Goal: Task Accomplishment & Management: Manage account settings

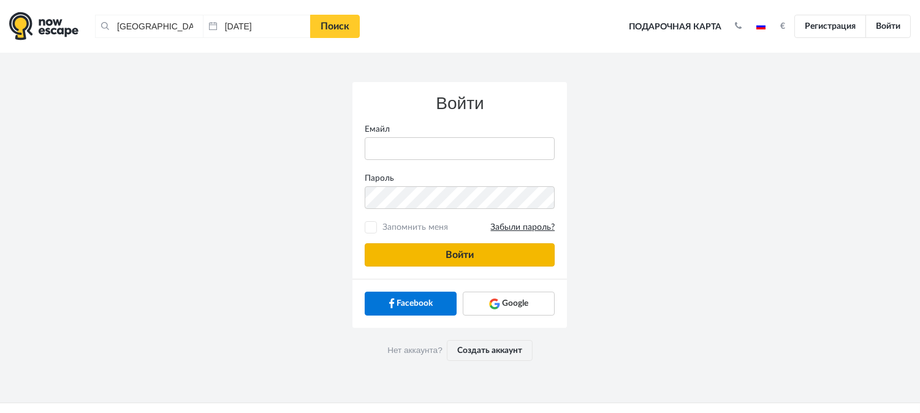
type input "anatoly@imaginaris.ee"
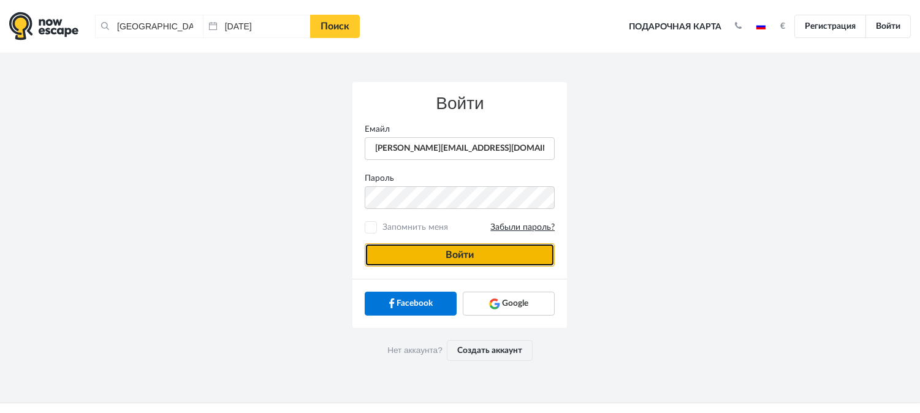
click at [520, 257] on button "Войти" at bounding box center [460, 254] width 190 height 23
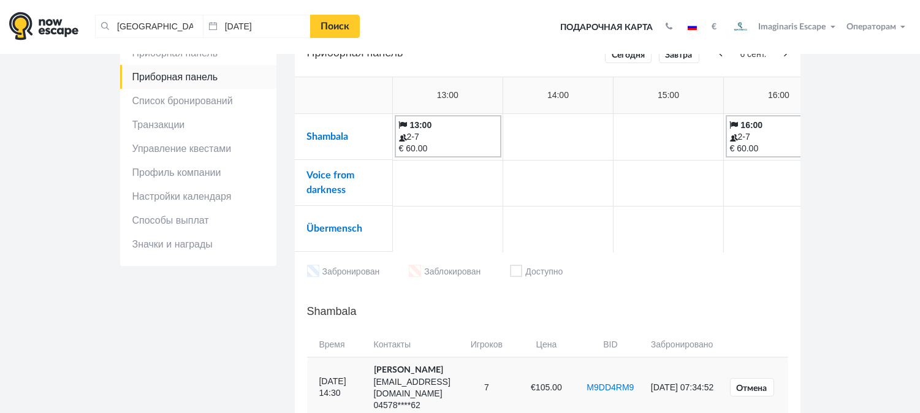
scroll to position [68, 0]
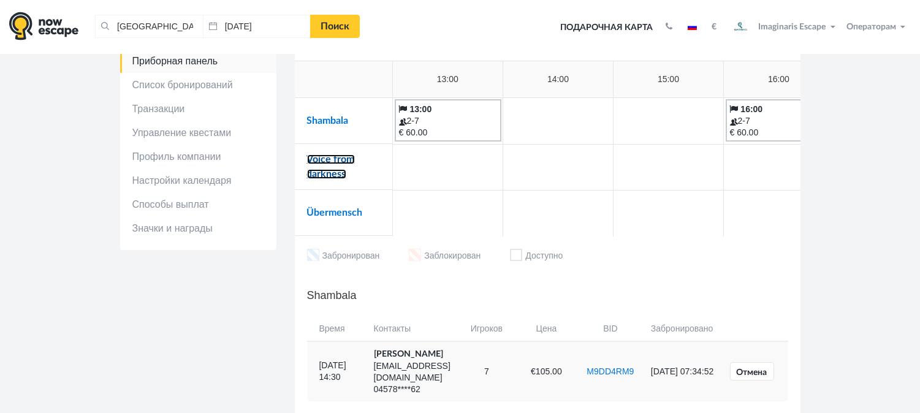
click at [340, 160] on link "Voice from darkness" at bounding box center [331, 166] width 48 height 25
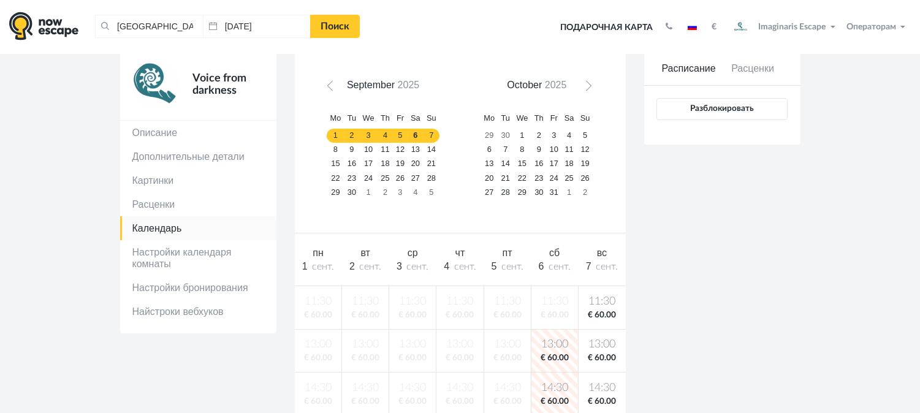
scroll to position [68, 0]
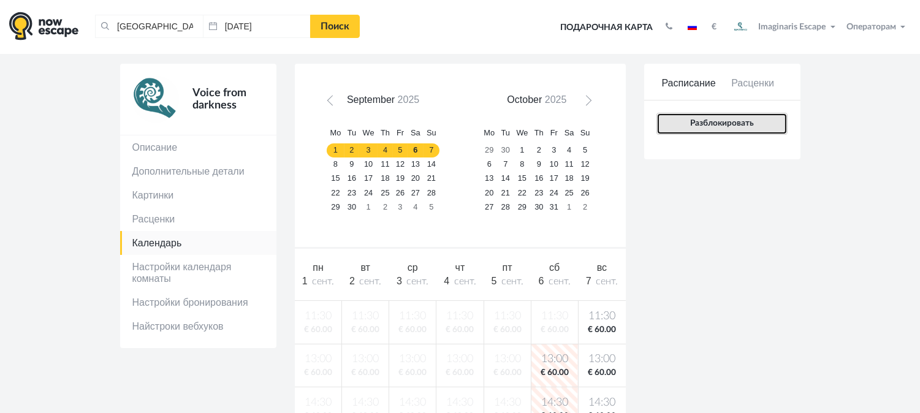
click at [755, 131] on button "Разблокировать" at bounding box center [721, 124] width 131 height 22
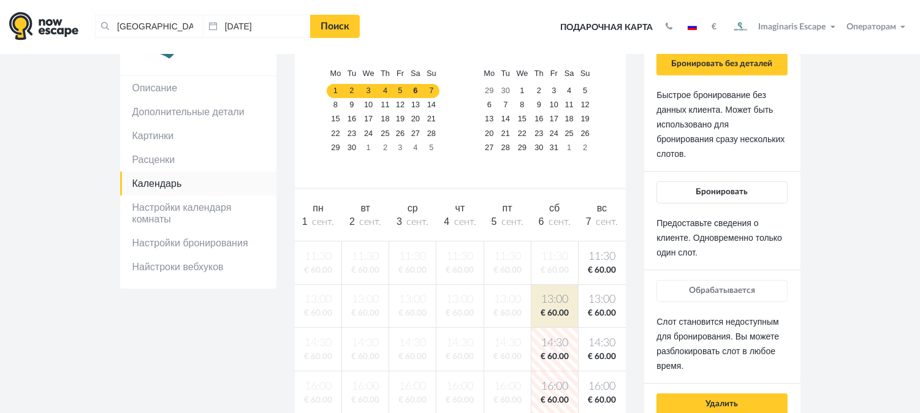
scroll to position [136, 0]
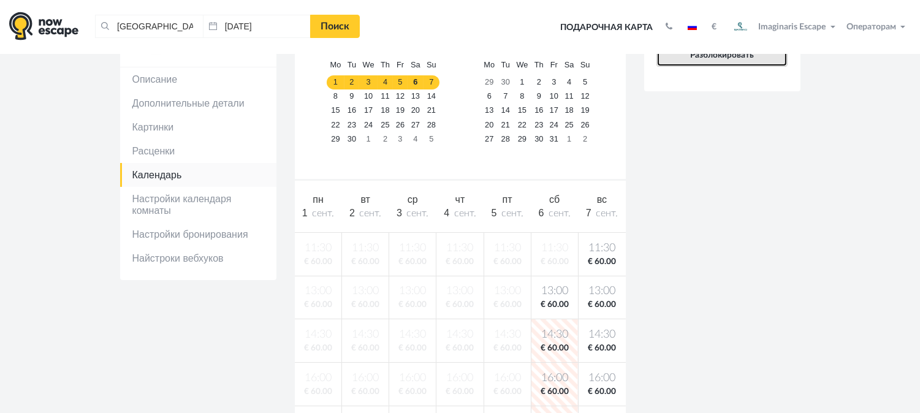
click at [755, 61] on button "Разблокировать" at bounding box center [721, 56] width 131 height 22
drag, startPoint x: 775, startPoint y: 58, endPoint x: 771, endPoint y: 72, distance: 15.3
click at [776, 58] on button "Разблокировать" at bounding box center [721, 56] width 131 height 22
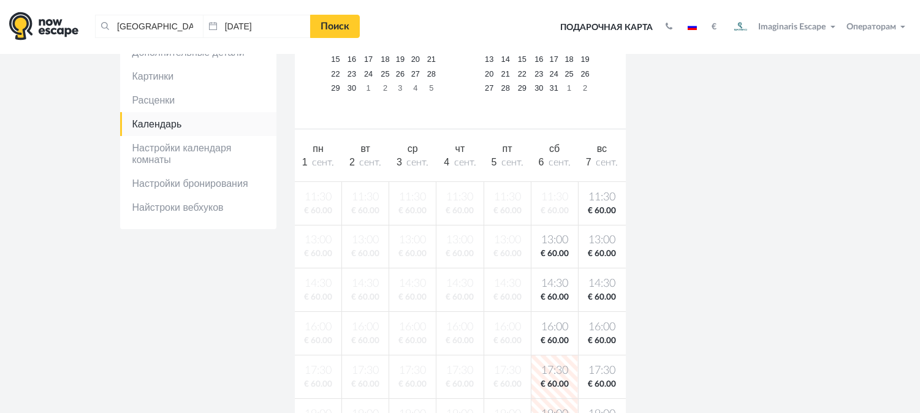
scroll to position [68, 0]
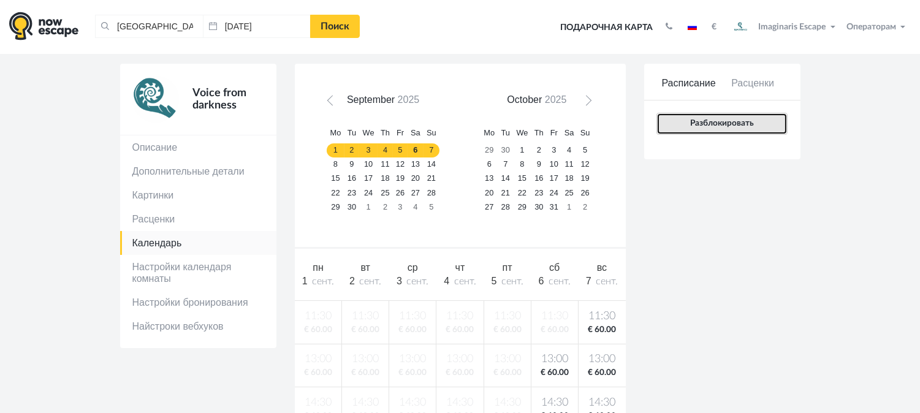
click at [767, 126] on button "Разблокировать" at bounding box center [721, 124] width 131 height 22
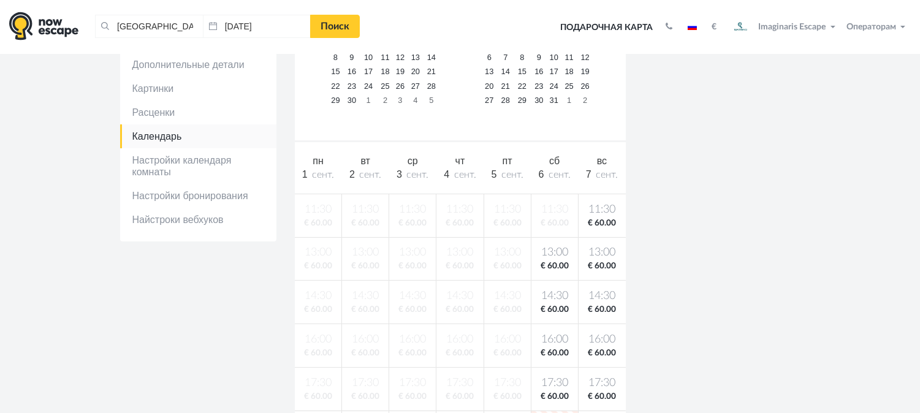
scroll to position [136, 0]
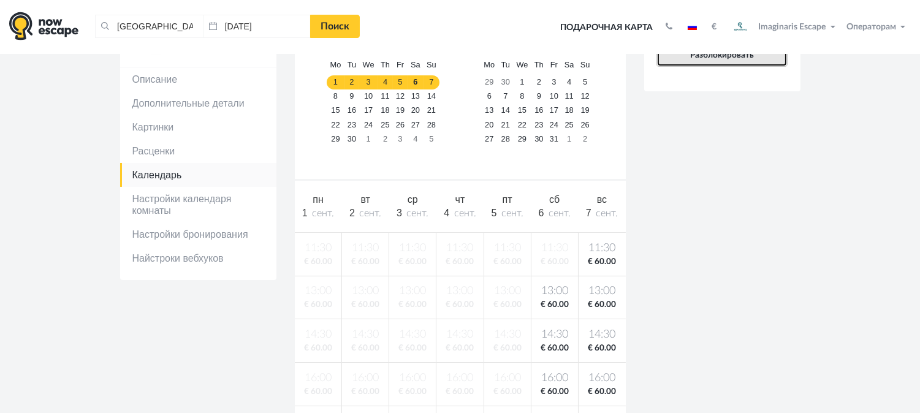
click at [765, 56] on button "Разблокировать" at bounding box center [721, 56] width 131 height 22
click at [751, 66] on button "Разблокировать" at bounding box center [721, 56] width 131 height 22
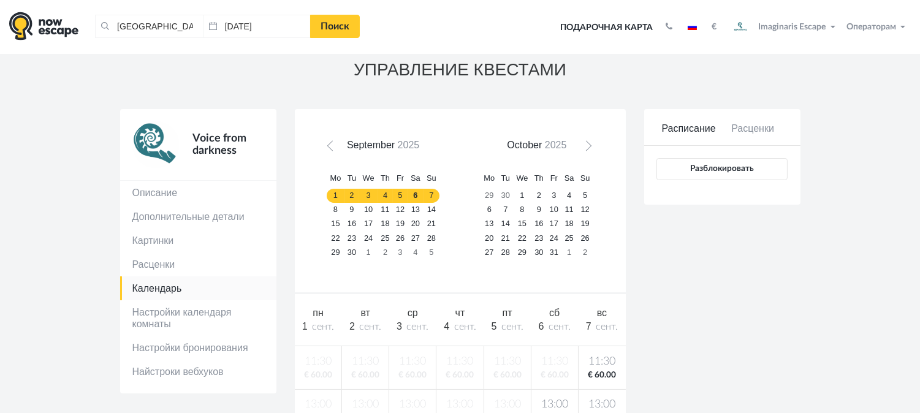
scroll to position [0, 0]
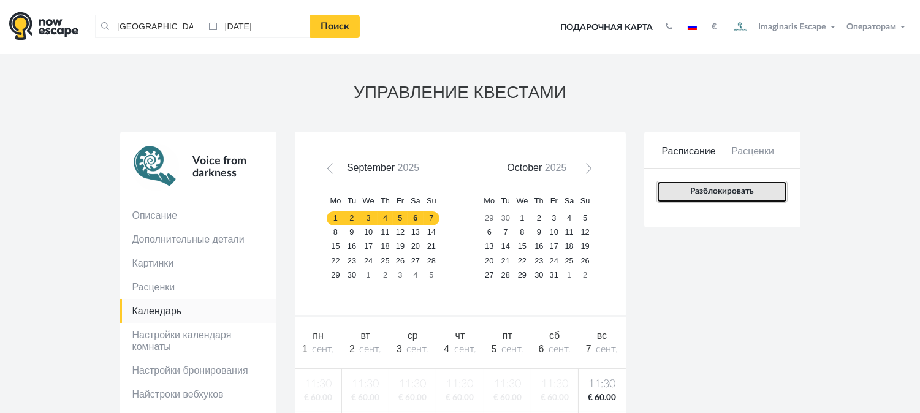
click at [755, 192] on button "Разблокировать" at bounding box center [721, 192] width 131 height 22
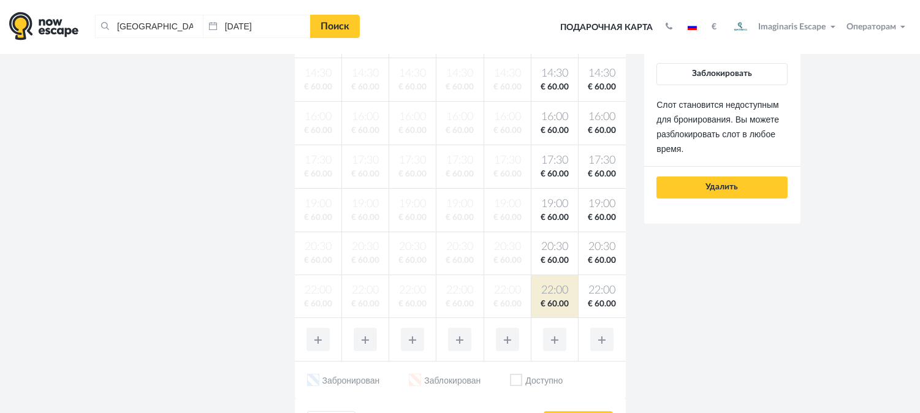
scroll to position [408, 0]
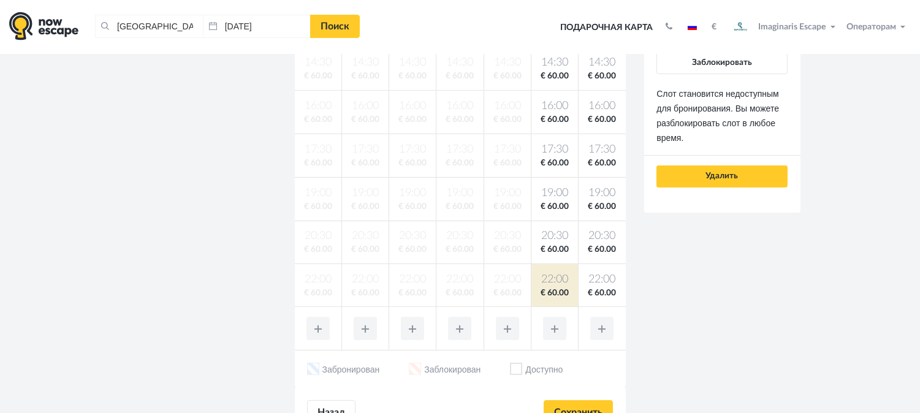
click at [705, 273] on div "Voice from darkness Описание Дополнительные детали Картинки Расценки Календарь" at bounding box center [460, 95] width 699 height 743
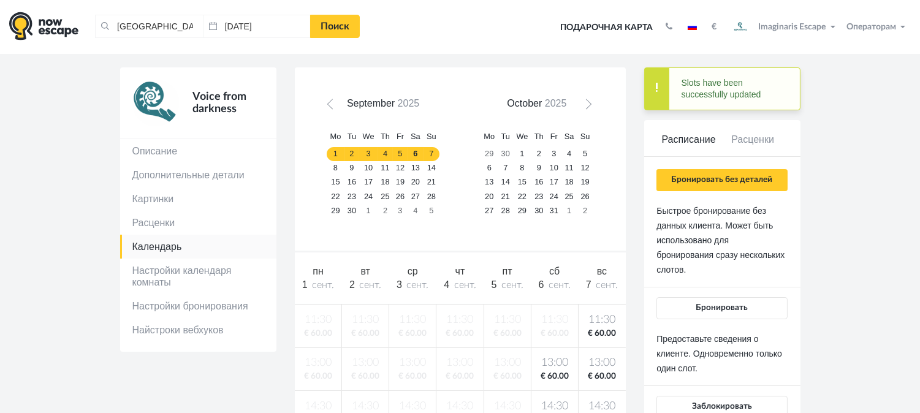
scroll to position [0, 0]
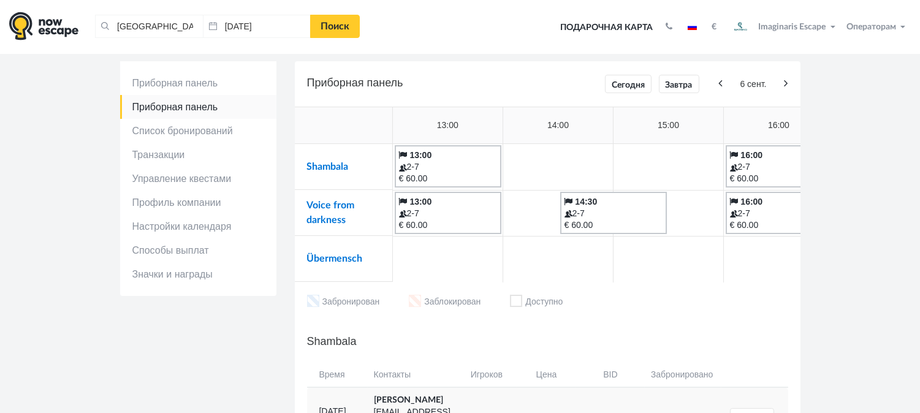
scroll to position [68, 0]
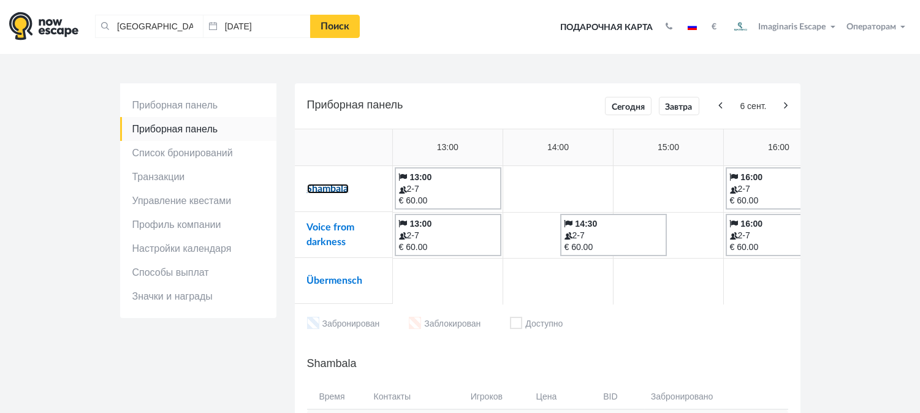
click at [335, 184] on link "Shambala" at bounding box center [328, 189] width 42 height 10
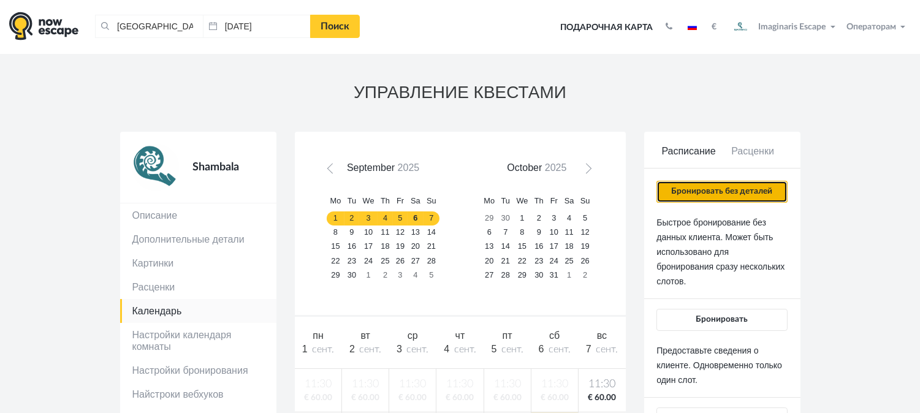
click at [754, 197] on button "Бронировать без деталей" at bounding box center [721, 192] width 131 height 22
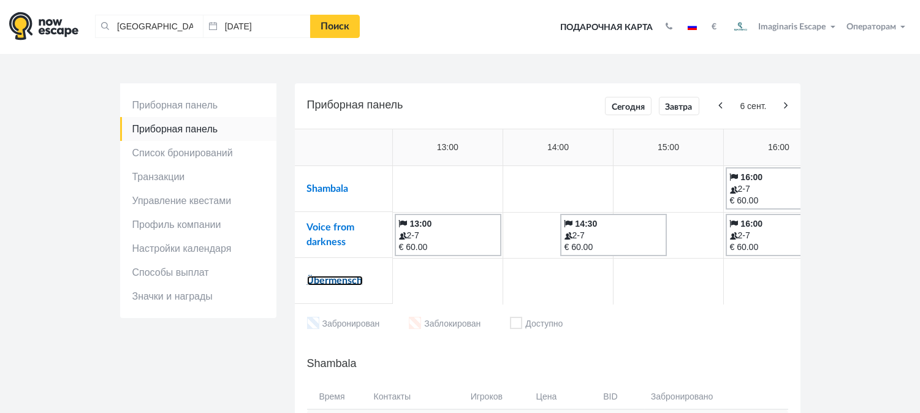
click at [352, 281] on link "Übermensch" at bounding box center [335, 281] width 56 height 10
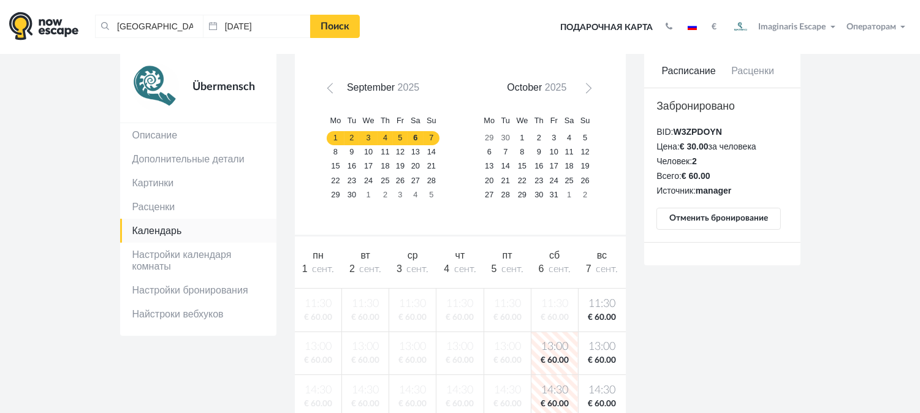
scroll to position [68, 0]
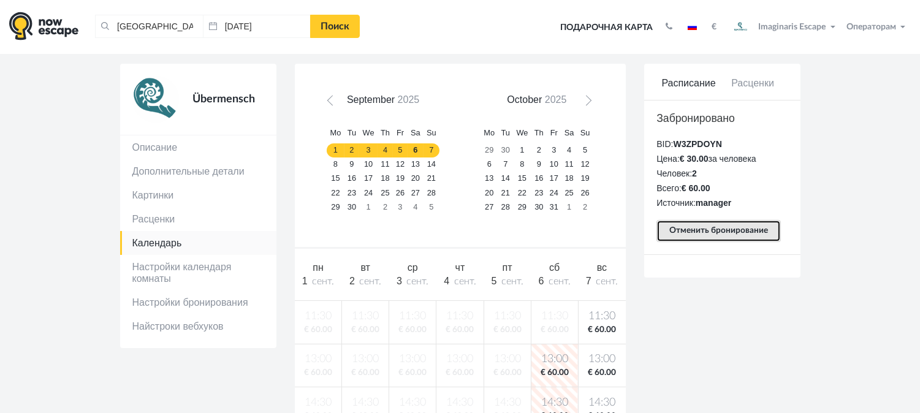
click at [730, 229] on button "Отменить бронирование" at bounding box center [718, 231] width 124 height 22
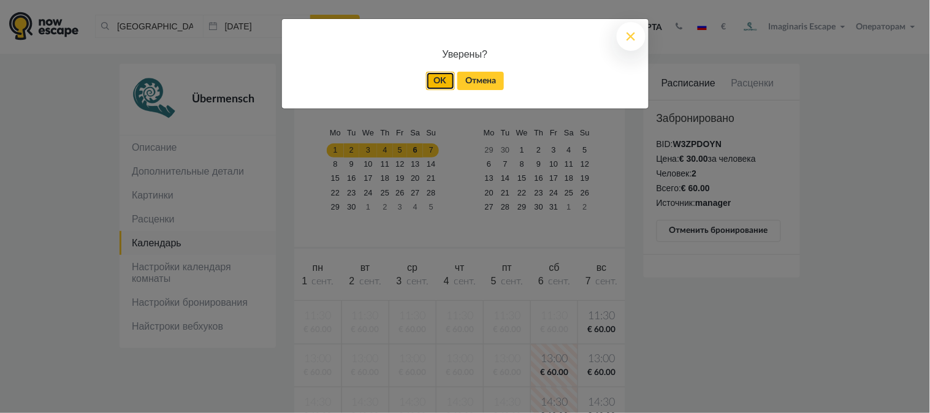
click at [449, 83] on link "OK" at bounding box center [440, 81] width 29 height 18
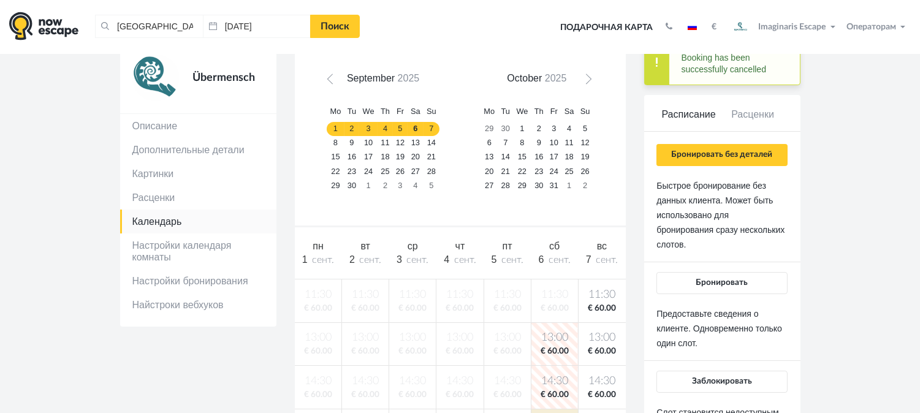
scroll to position [136, 0]
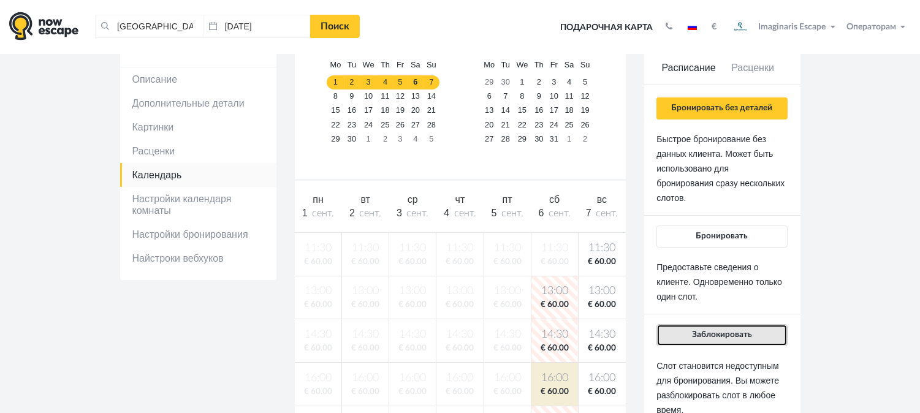
click at [747, 327] on button "Заблокировать" at bounding box center [721, 335] width 131 height 22
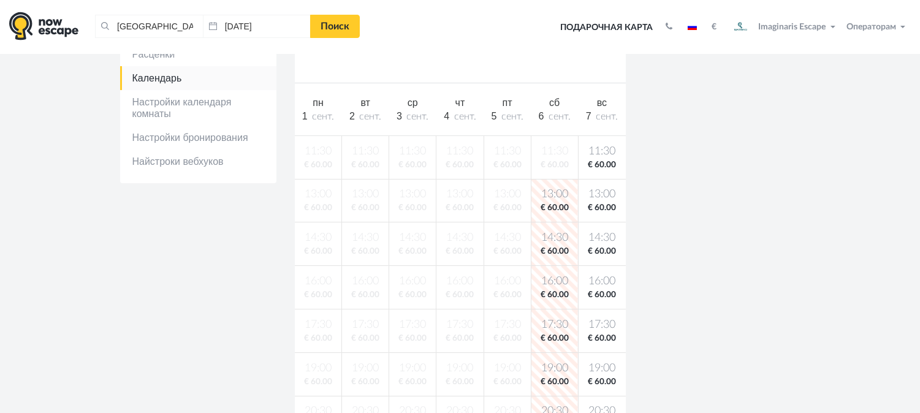
scroll to position [204, 0]
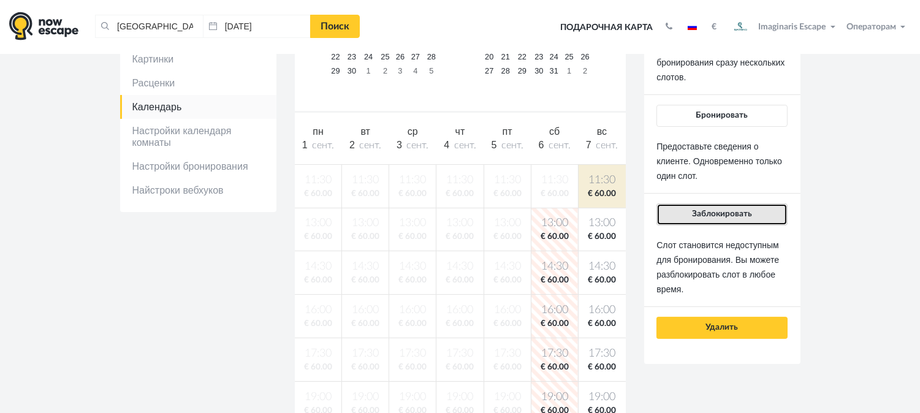
click at [740, 216] on span "Заблокировать" at bounding box center [722, 214] width 60 height 9
click at [743, 213] on span "Заблокировать" at bounding box center [722, 214] width 60 height 9
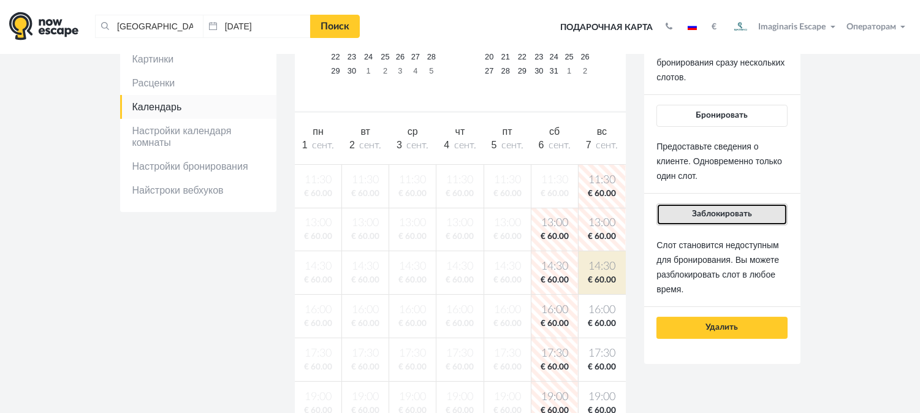
click at [735, 213] on span "Заблокировать" at bounding box center [722, 214] width 60 height 9
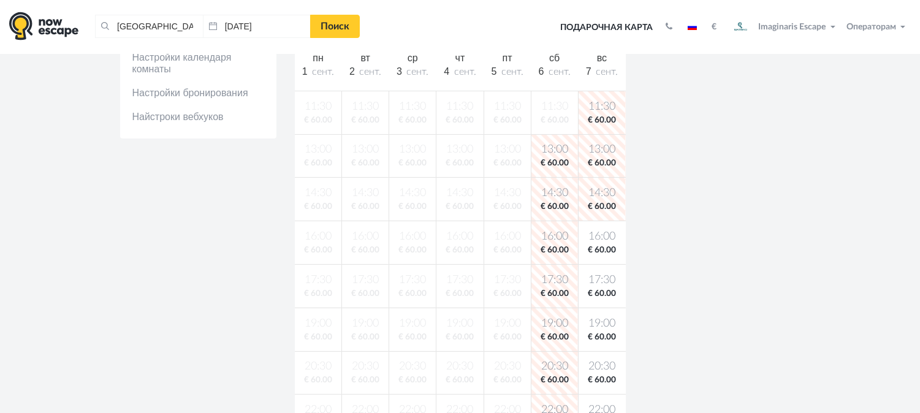
scroll to position [340, 0]
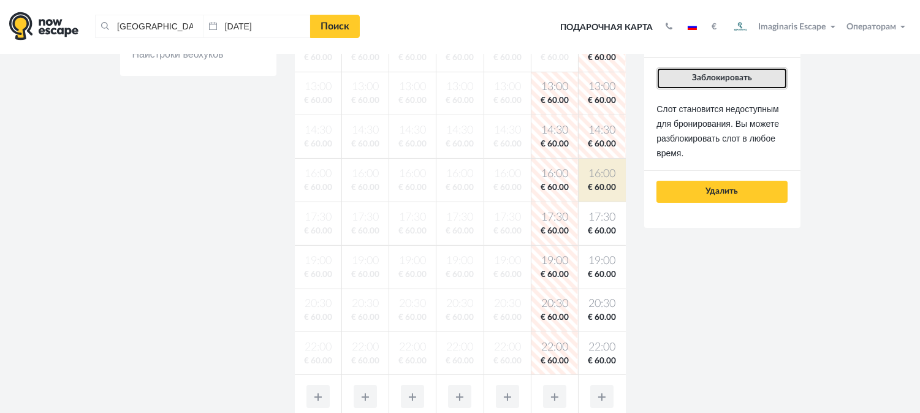
click at [726, 78] on span "Заблокировать" at bounding box center [722, 78] width 60 height 9
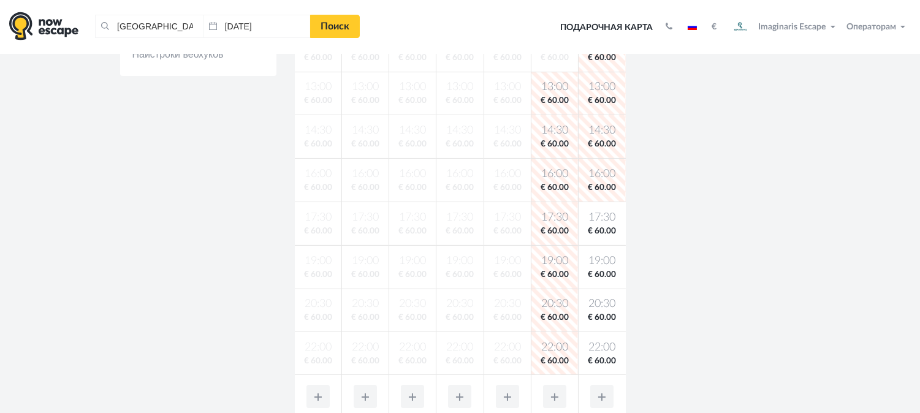
click at [623, 223] on td "17:30 € 60.00" at bounding box center [601, 224] width 47 height 44
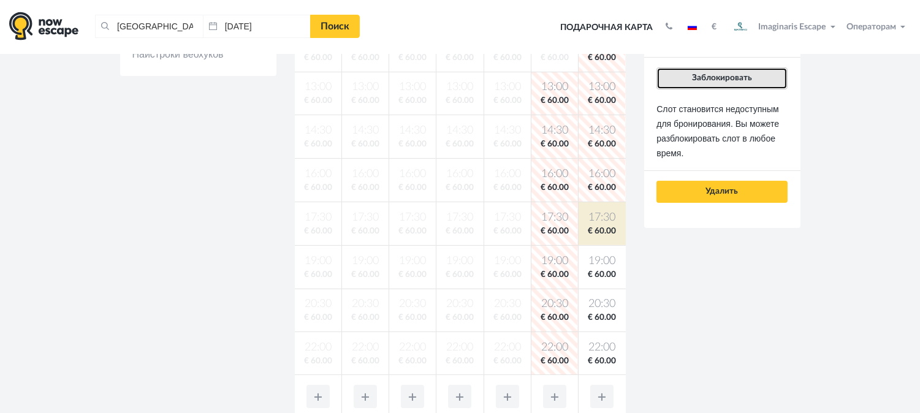
click at [750, 78] on span "Заблокировать" at bounding box center [722, 78] width 60 height 9
click at [702, 77] on span "Заблокировать" at bounding box center [722, 78] width 60 height 9
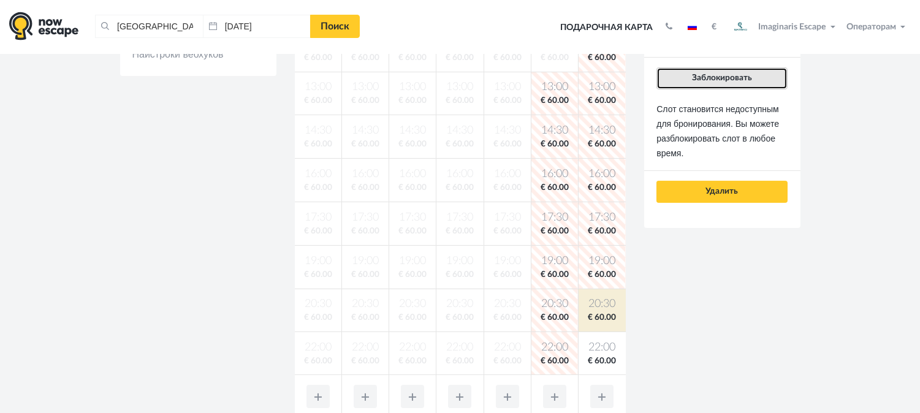
drag, startPoint x: 740, startPoint y: 75, endPoint x: 697, endPoint y: 224, distance: 154.4
click at [740, 76] on span "Заблокировать" at bounding box center [722, 78] width 60 height 9
click at [726, 80] on span "Заблокировать" at bounding box center [722, 78] width 60 height 9
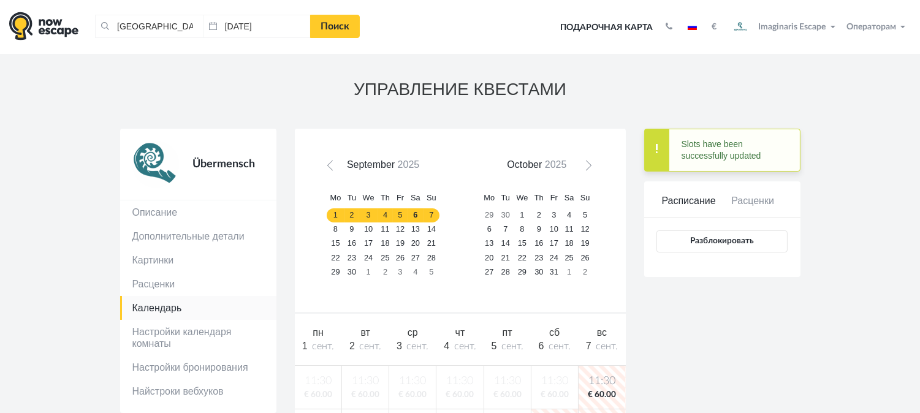
scroll to position [0, 0]
